Goal: Information Seeking & Learning: Learn about a topic

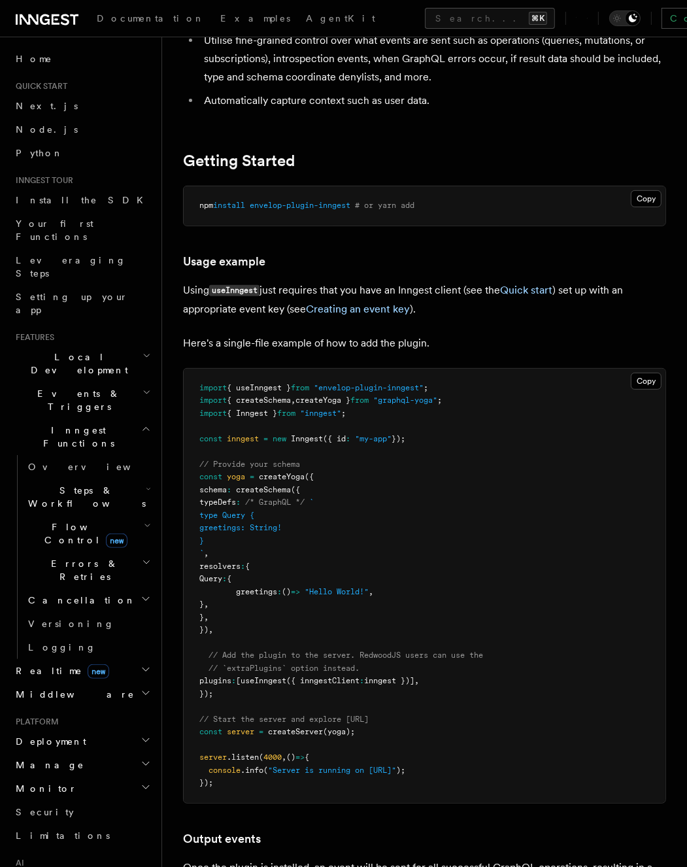
scroll to position [343, 0]
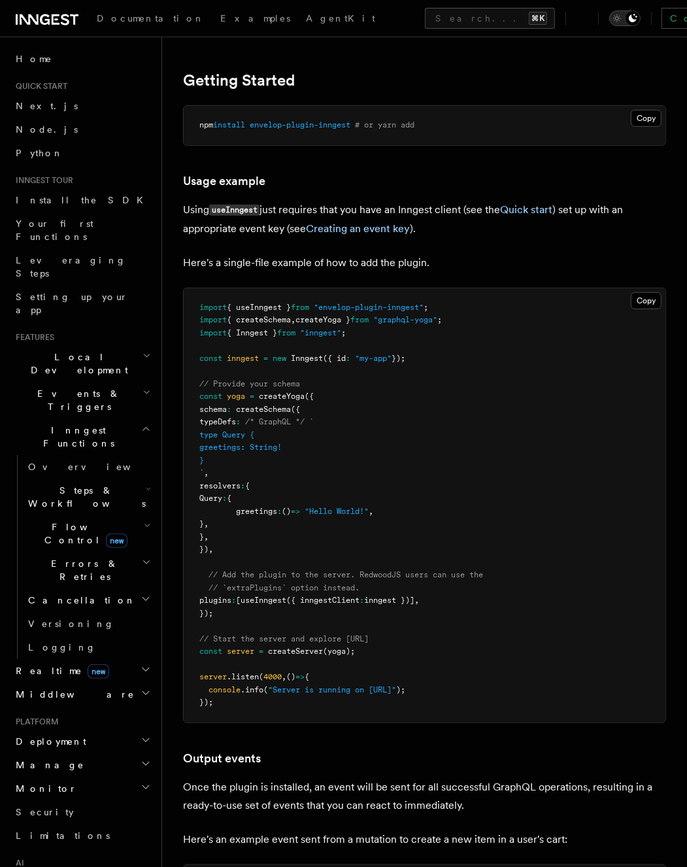
click at [611, 12] on icon "Toggle dark mode" at bounding box center [617, 18] width 13 height 13
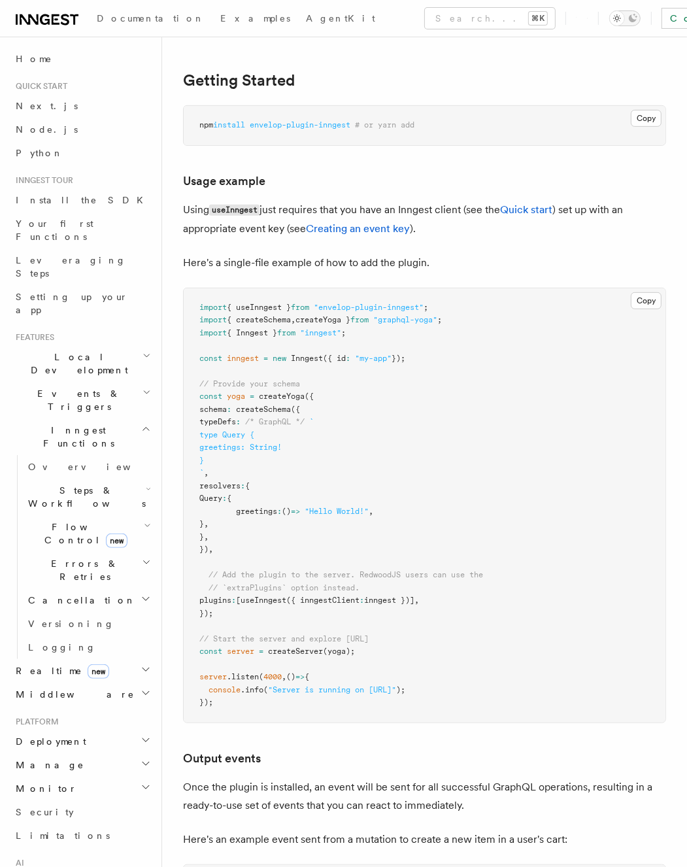
scroll to position [0, 0]
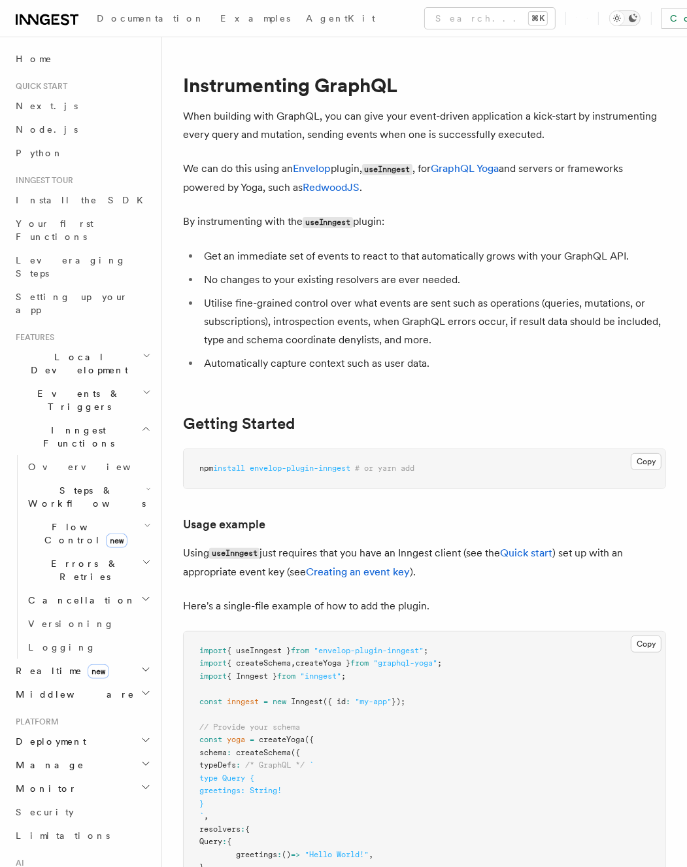
click at [628, 22] on icon "Toggle dark mode" at bounding box center [633, 18] width 10 height 10
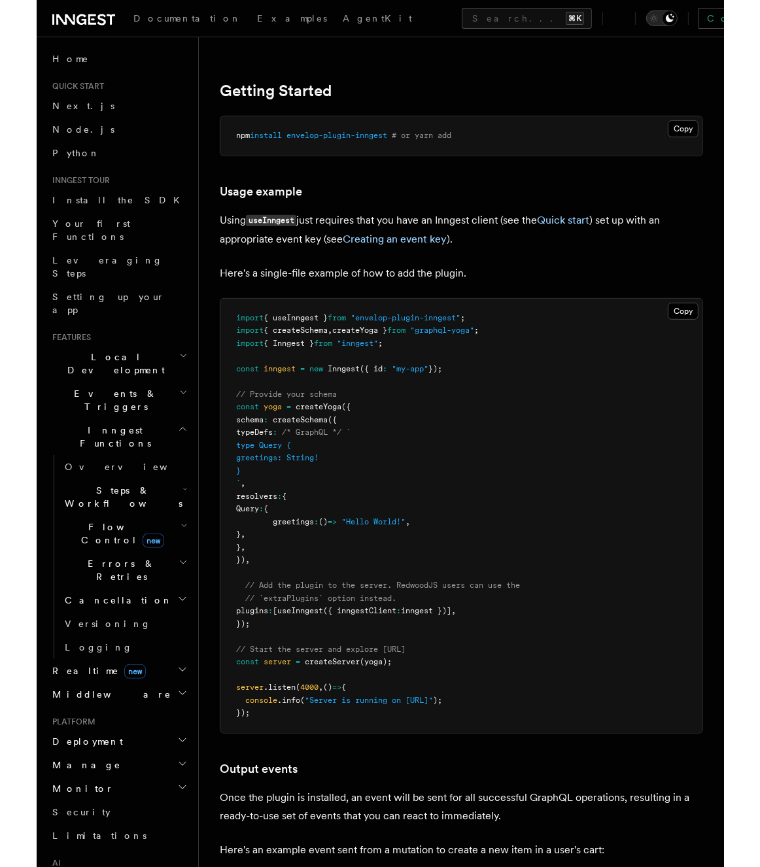
scroll to position [420, 0]
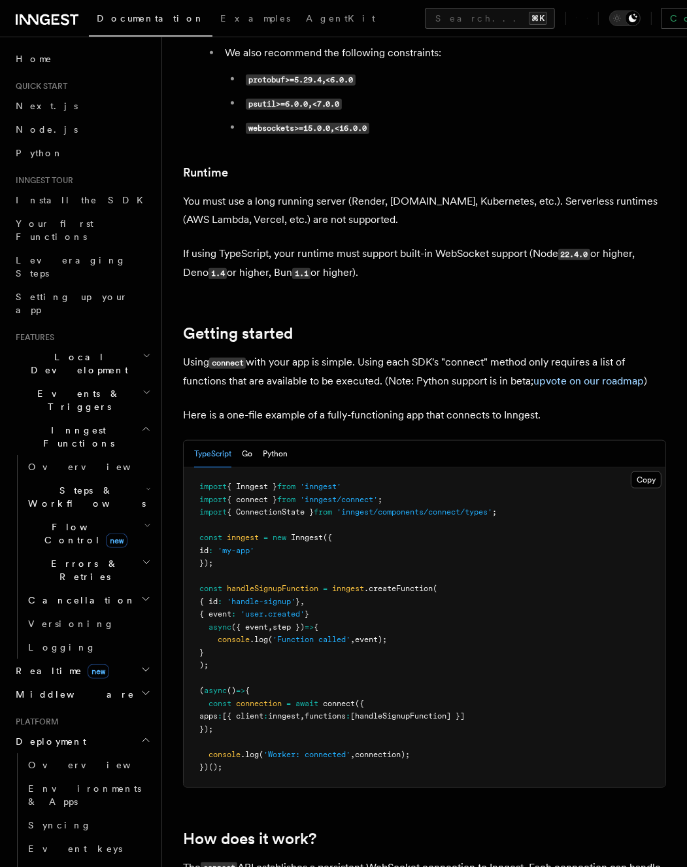
scroll to position [705, 0]
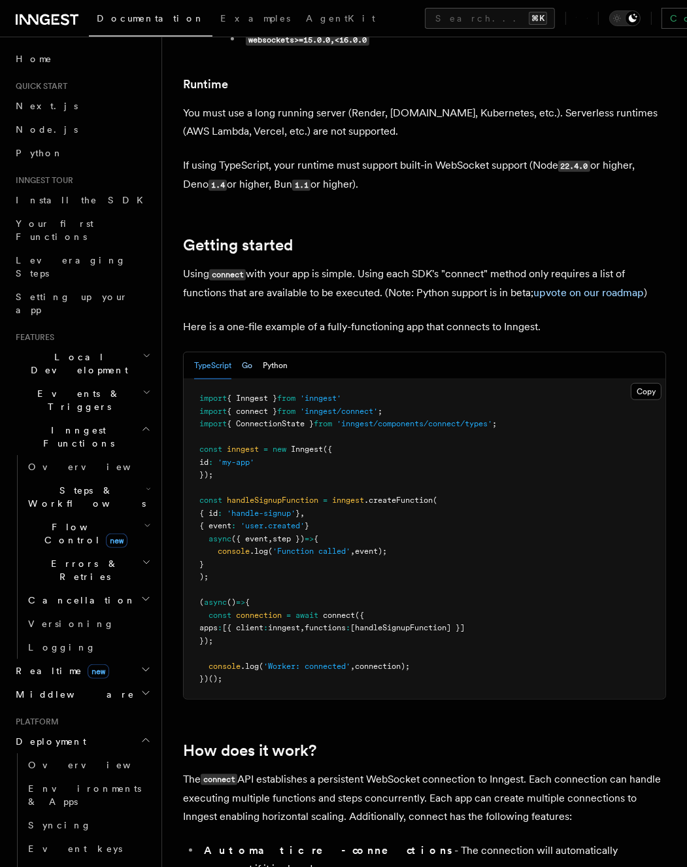
click at [242, 352] on button "Go" at bounding box center [247, 365] width 10 height 27
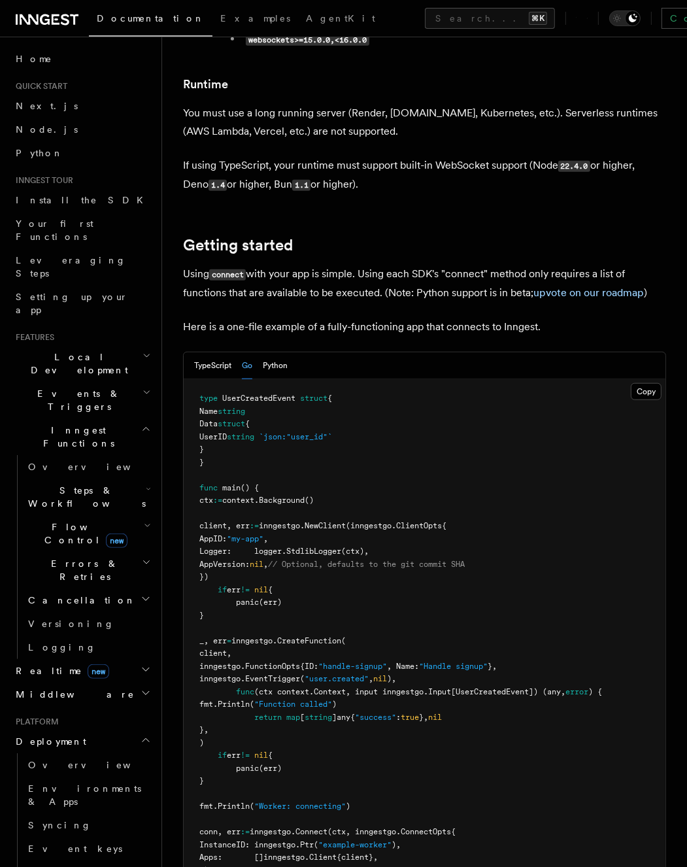
click at [262, 352] on div "TypeScript Go Python" at bounding box center [240, 365] width 93 height 27
click at [275, 352] on button "Python" at bounding box center [275, 365] width 25 height 27
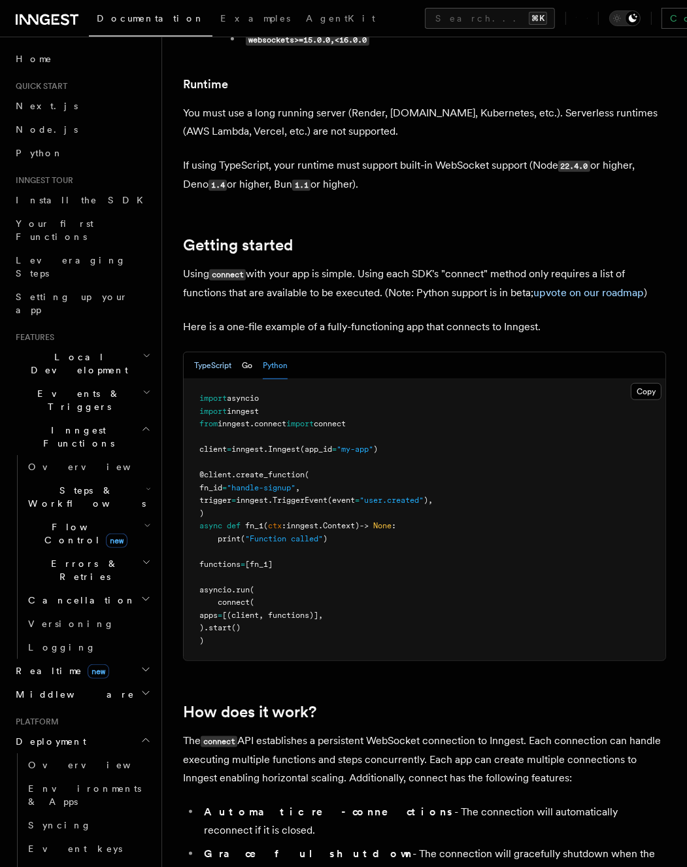
click at [205, 352] on button "TypeScript" at bounding box center [212, 365] width 37 height 27
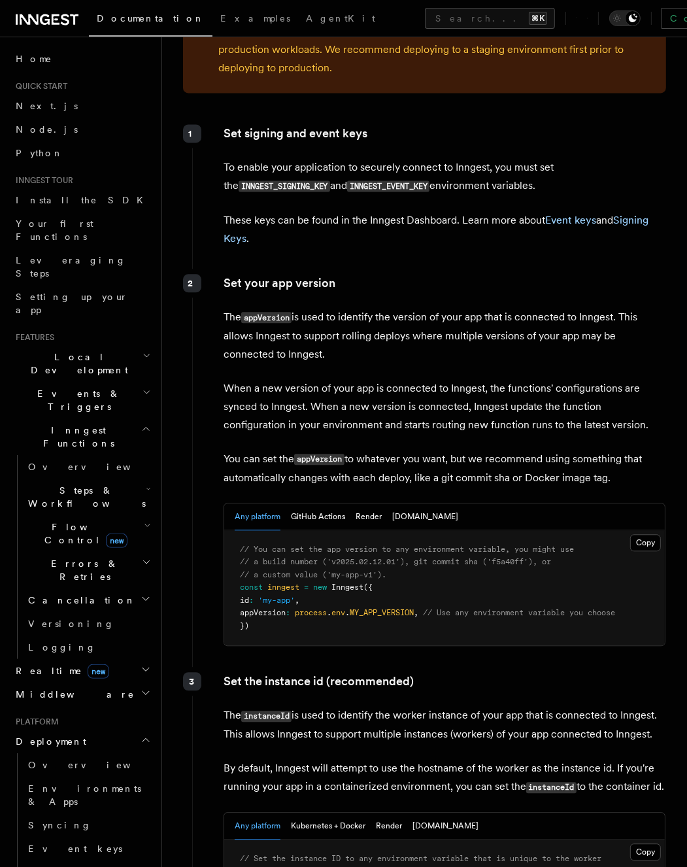
scroll to position [2012, 0]
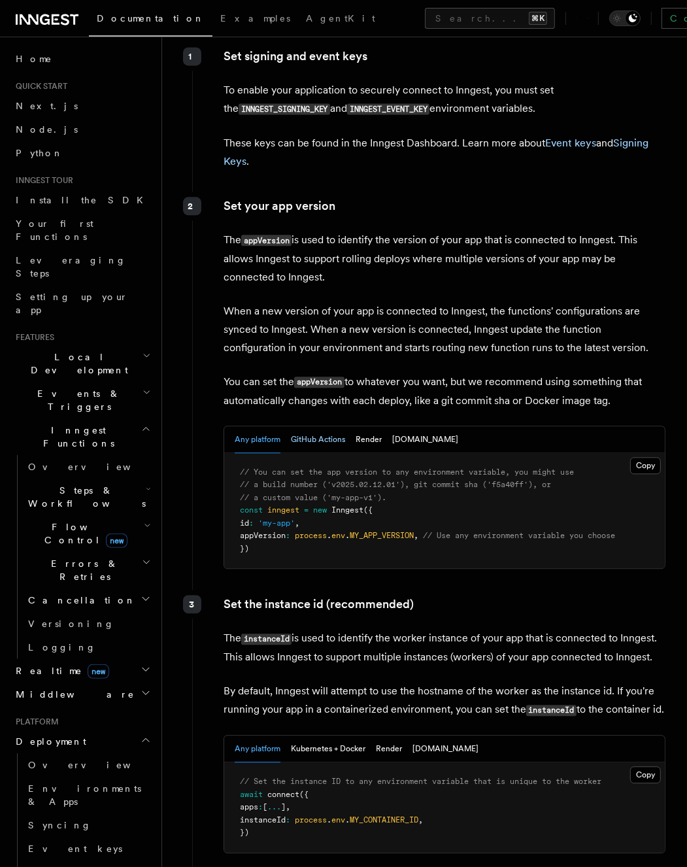
click at [320, 426] on button "GitHub Actions" at bounding box center [318, 439] width 54 height 27
click at [371, 426] on button "Render" at bounding box center [369, 439] width 26 height 27
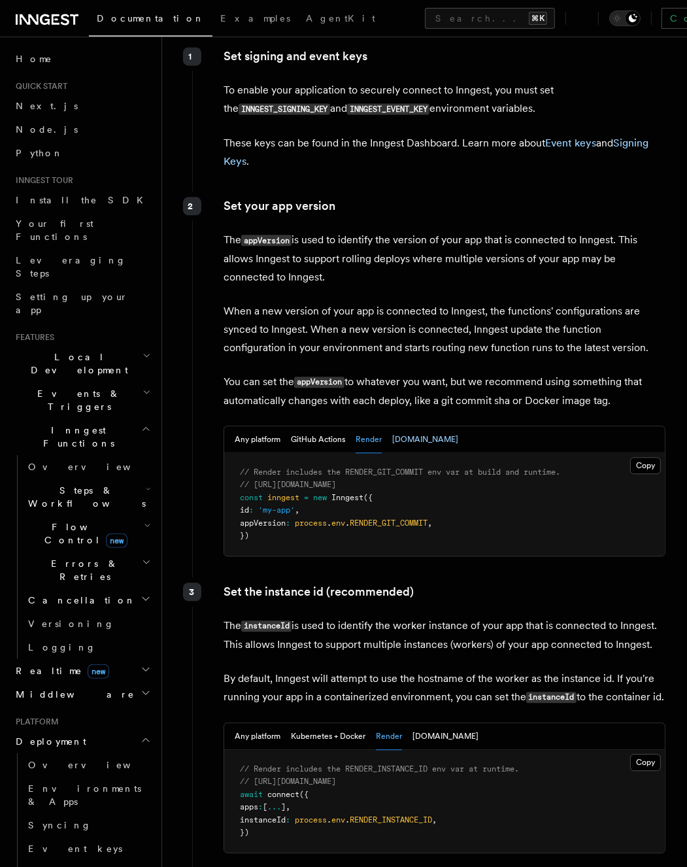
click at [403, 426] on button "Fly.io" at bounding box center [425, 439] width 66 height 27
click at [380, 426] on button "Render" at bounding box center [369, 439] width 26 height 27
click at [313, 426] on button "GitHub Actions" at bounding box center [318, 439] width 54 height 27
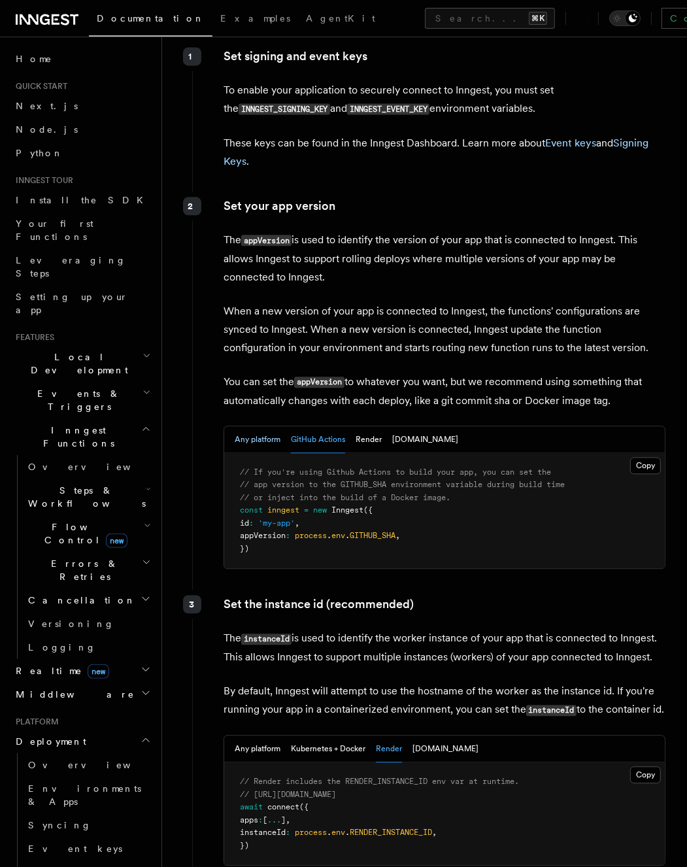
click at [264, 426] on button "Any platform" at bounding box center [258, 439] width 46 height 27
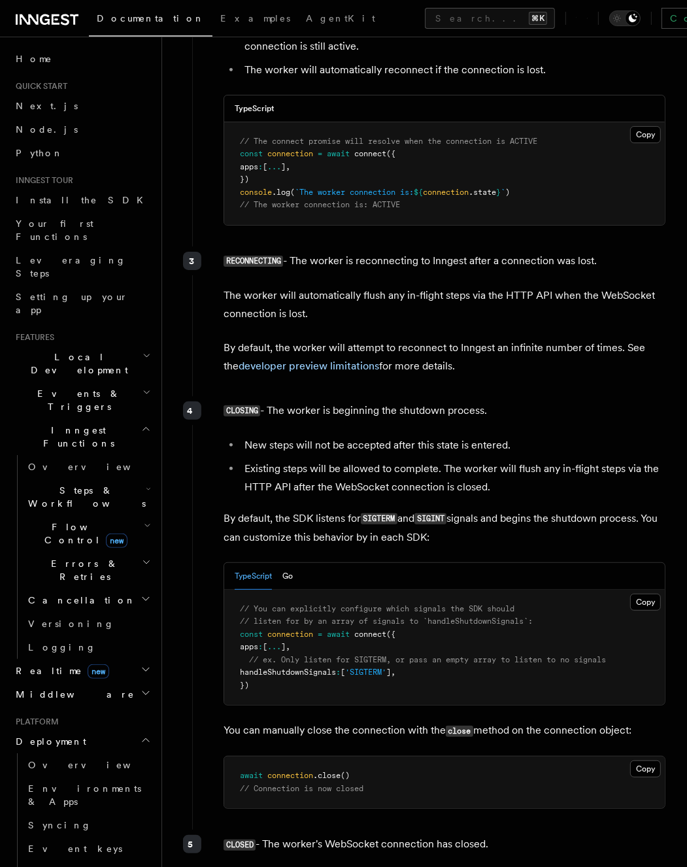
scroll to position [3820, 0]
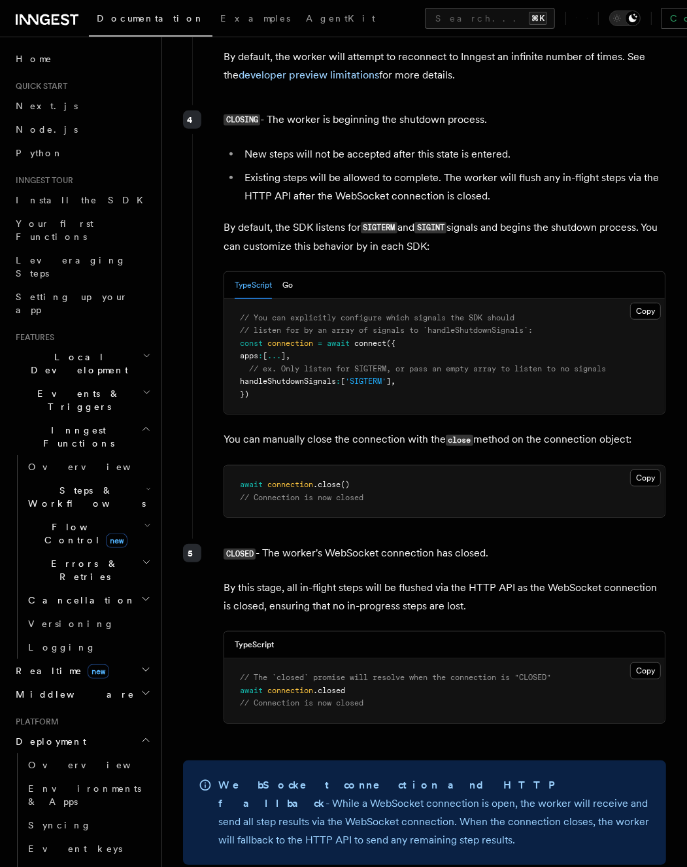
click at [219, 441] on div "CLOSING - The worker is beginning the shutdown process. New steps will not be a…" at bounding box center [429, 319] width 474 height 429
click at [425, 24] on button "Search... ⌘K" at bounding box center [490, 18] width 130 height 21
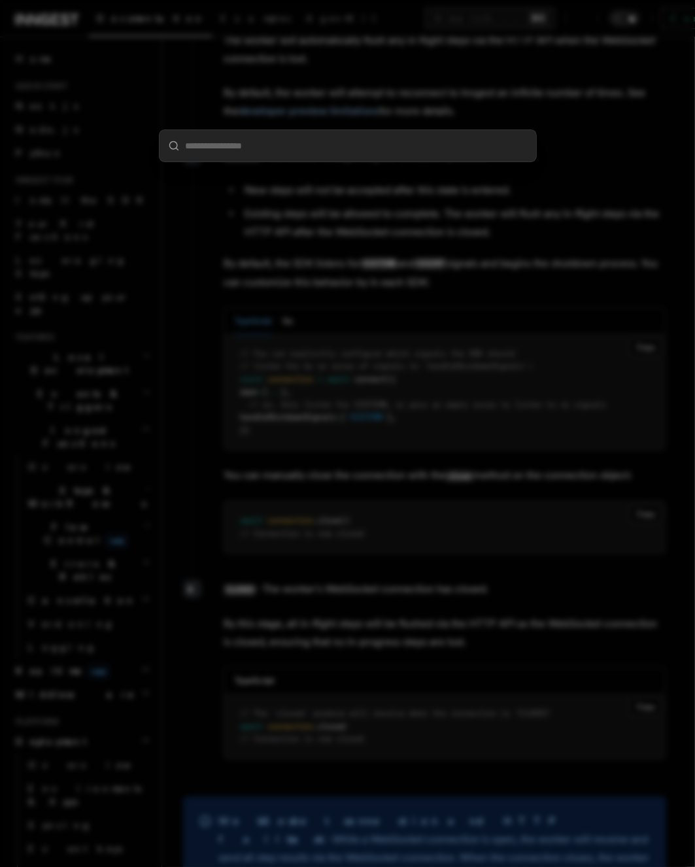
type input "*******"
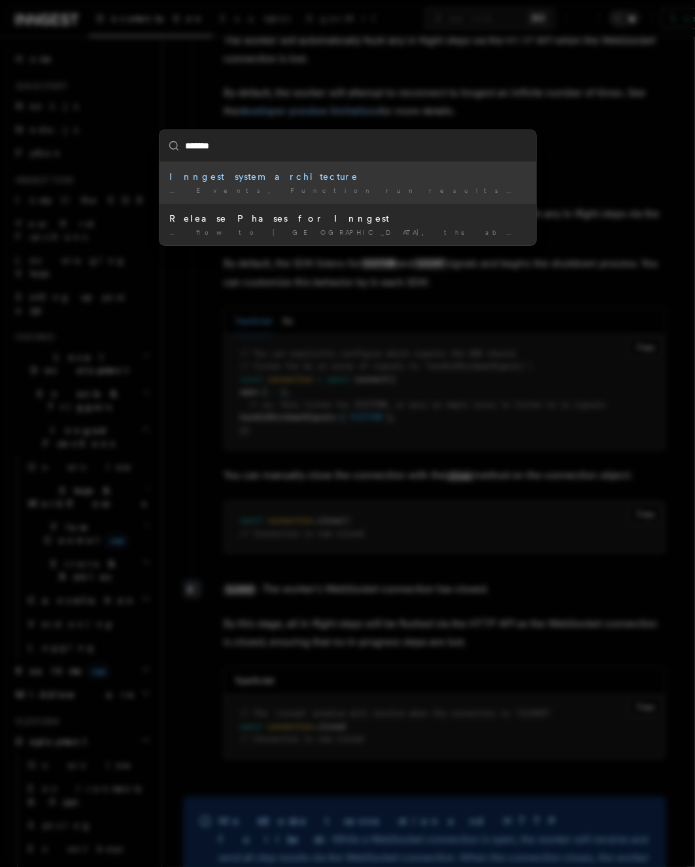
click at [240, 175] on div "Inngest system architecture" at bounding box center [348, 176] width 356 height 13
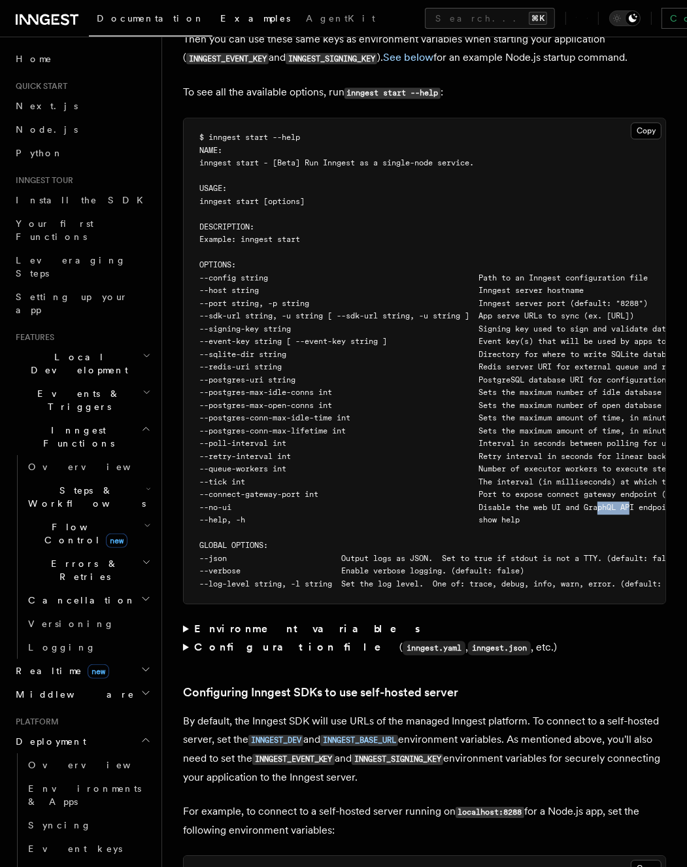
click at [220, 17] on span "Examples" at bounding box center [255, 18] width 70 height 10
